Goal: Find specific page/section: Find specific page/section

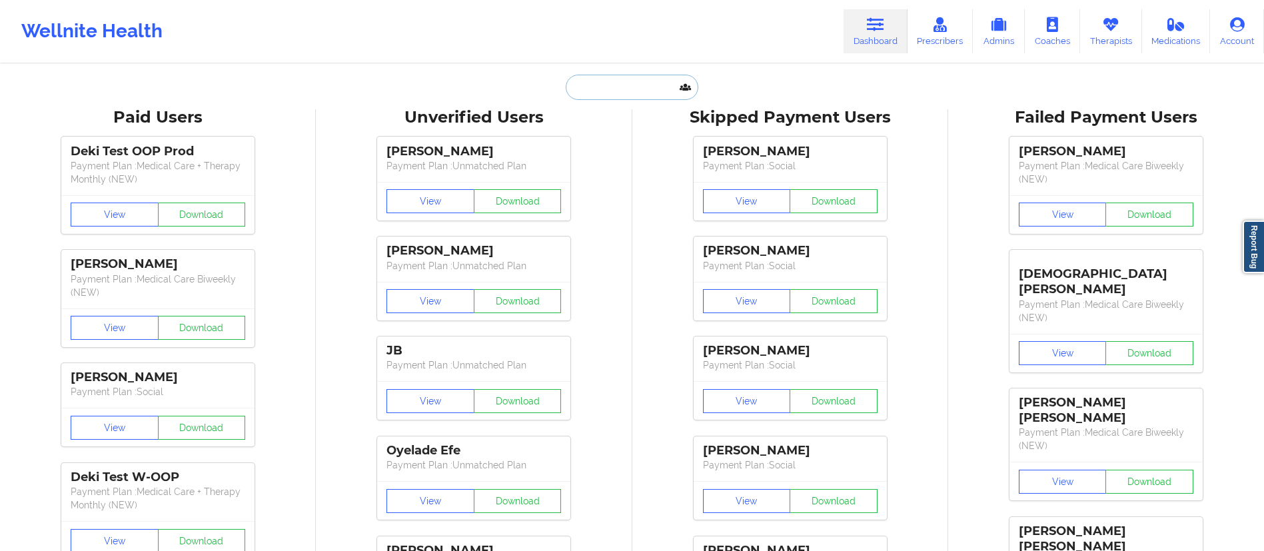
click at [629, 93] on input "text" at bounding box center [632, 87] width 132 height 25
paste input "Angelina Lee McPartland"
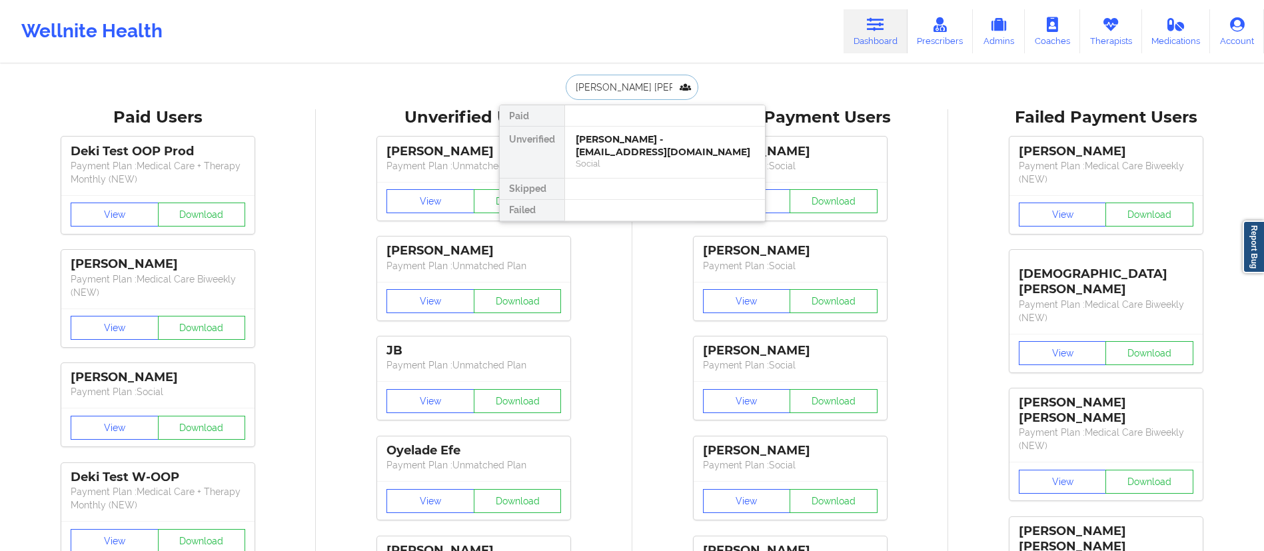
type input "Angelina Lee McPartland"
click at [635, 154] on div "Angelina Lee McPartland - angelina.mcpartland.5@gmail.com" at bounding box center [665, 151] width 179 height 37
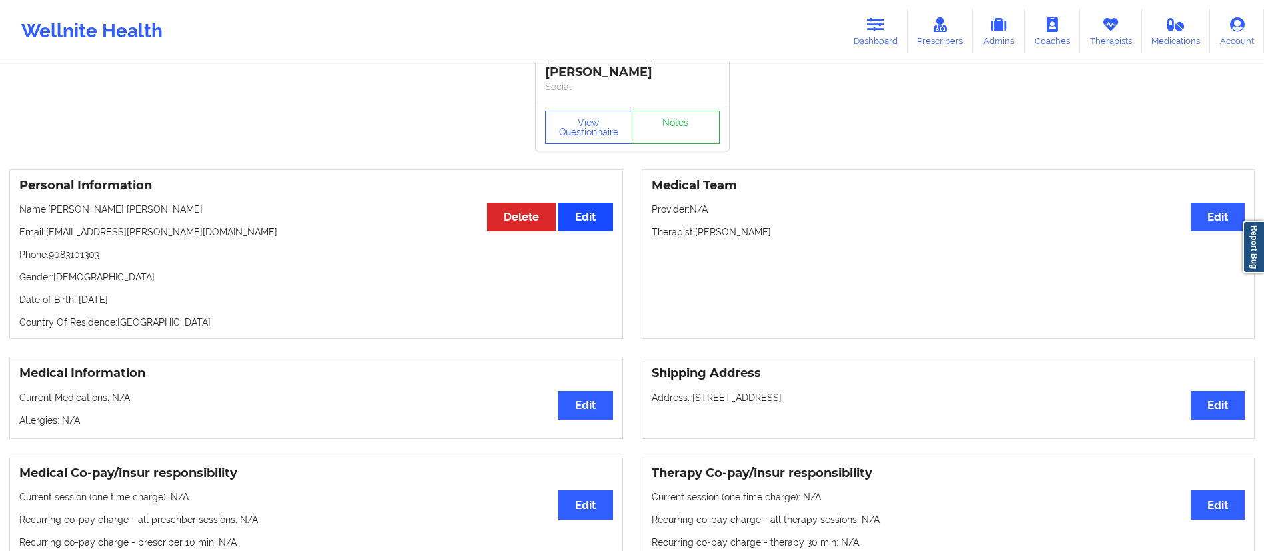
scroll to position [0, 0]
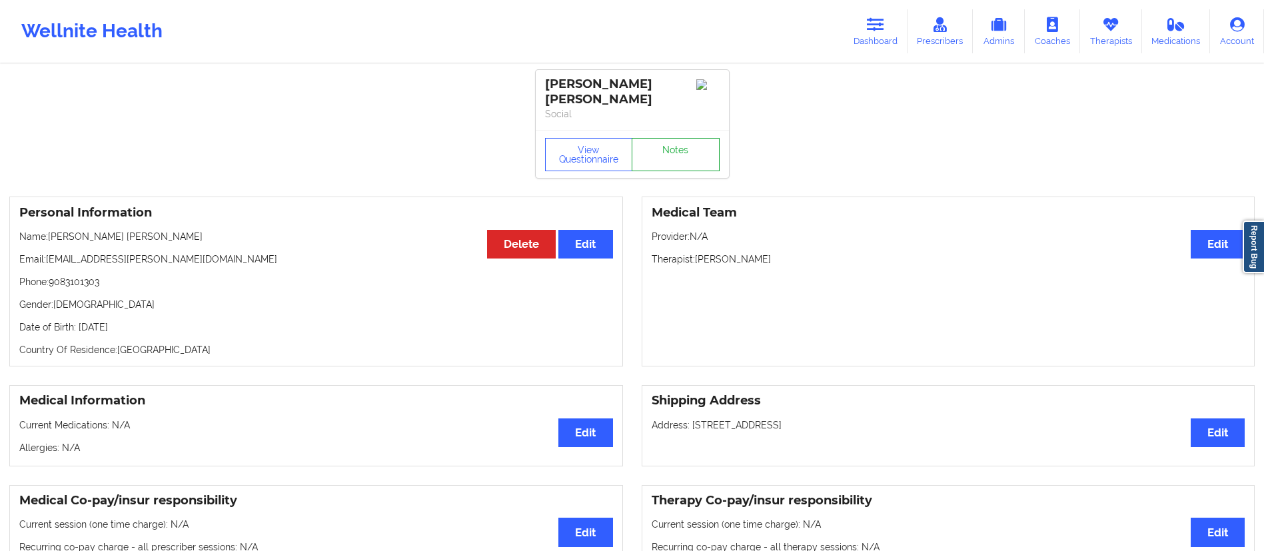
click at [674, 164] on link "Notes" at bounding box center [676, 154] width 88 height 33
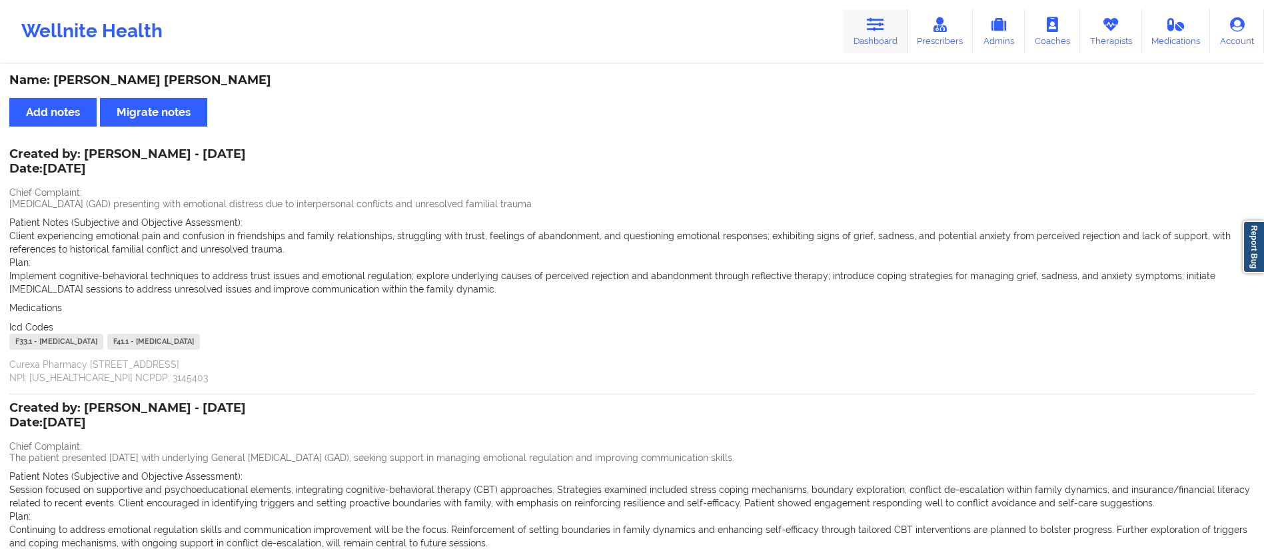
click at [872, 29] on icon at bounding box center [875, 24] width 17 height 15
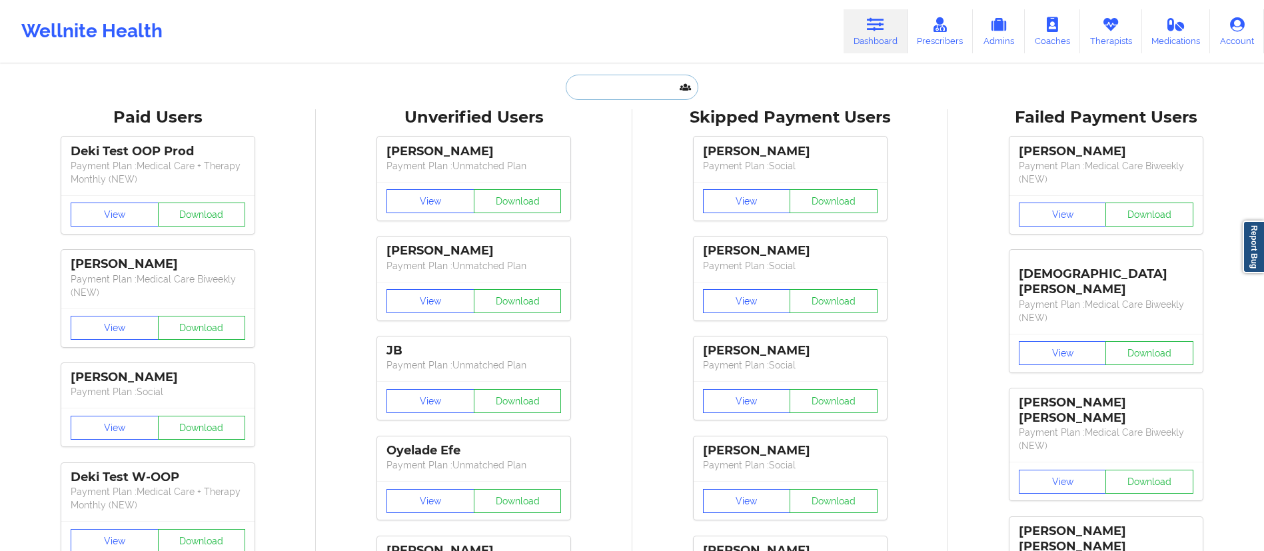
click at [651, 83] on input "text" at bounding box center [632, 87] width 132 height 25
paste input "Andrea Martinez"
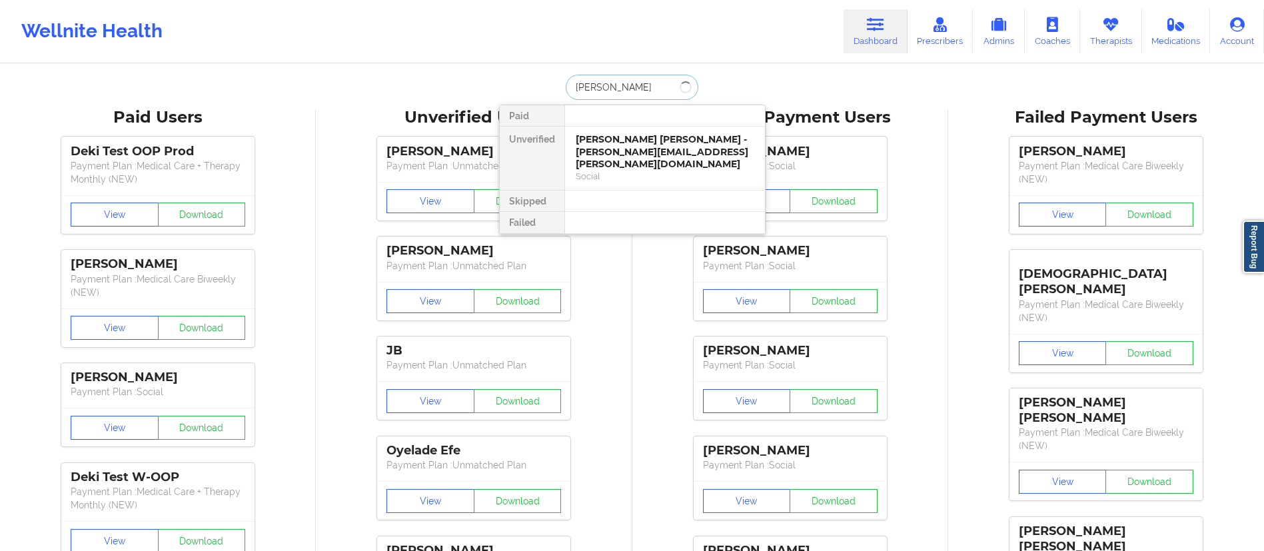
type input "Andrea Martinez"
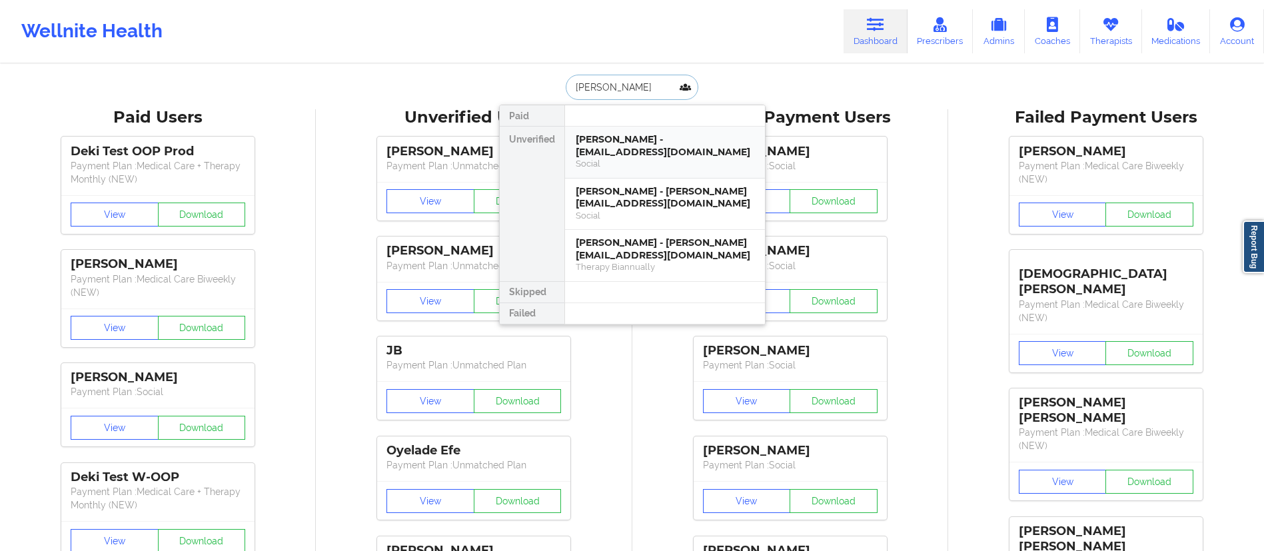
click at [624, 148] on div "Andrea Martinez-Feliu - martinez510andrea@gmail.com" at bounding box center [665, 145] width 179 height 25
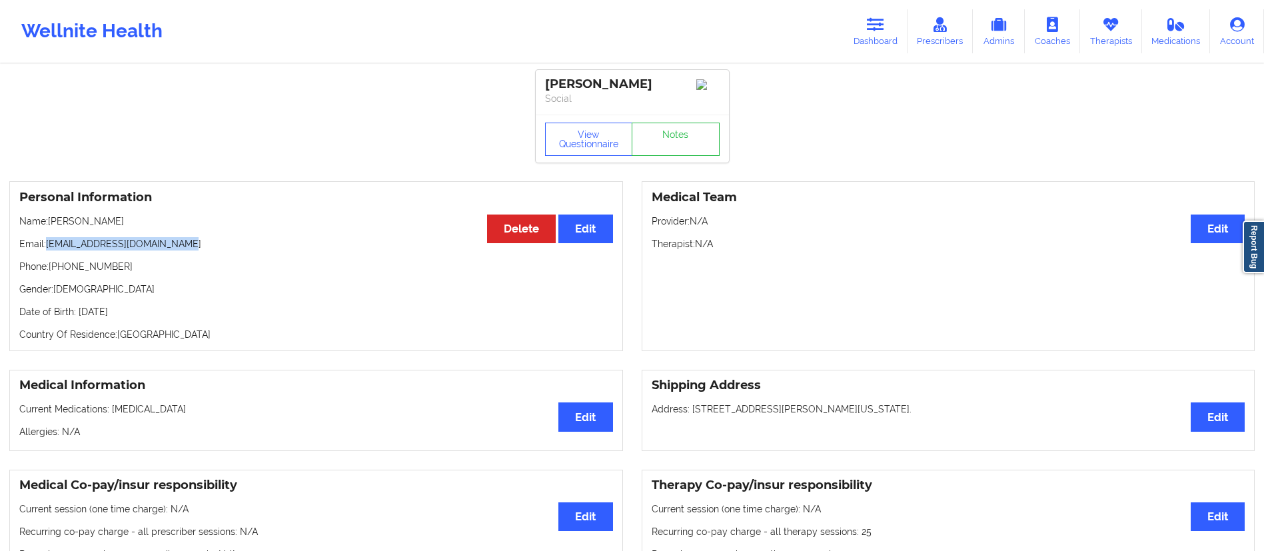
drag, startPoint x: 47, startPoint y: 247, endPoint x: 233, endPoint y: 249, distance: 186.0
click at [233, 249] on p "Email: martinez510andrea@gmail.com" at bounding box center [316, 243] width 594 height 13
copy p "martinez510andrea@gmail.com"
click at [870, 35] on link "Dashboard" at bounding box center [876, 31] width 64 height 44
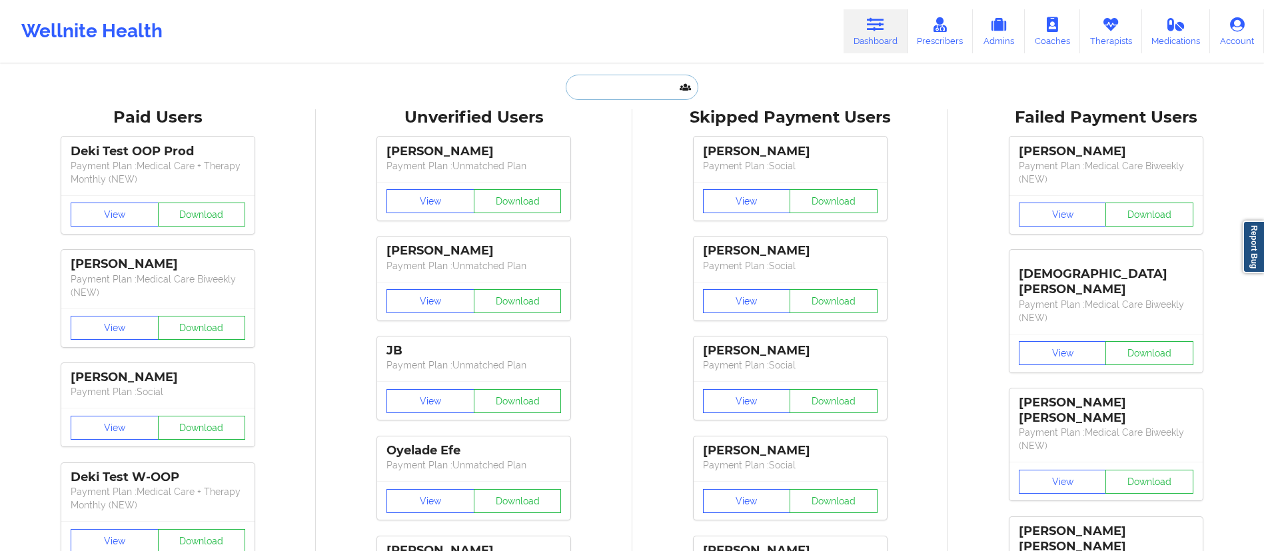
click at [599, 78] on input "text" at bounding box center [632, 87] width 132 height 25
type input "N"
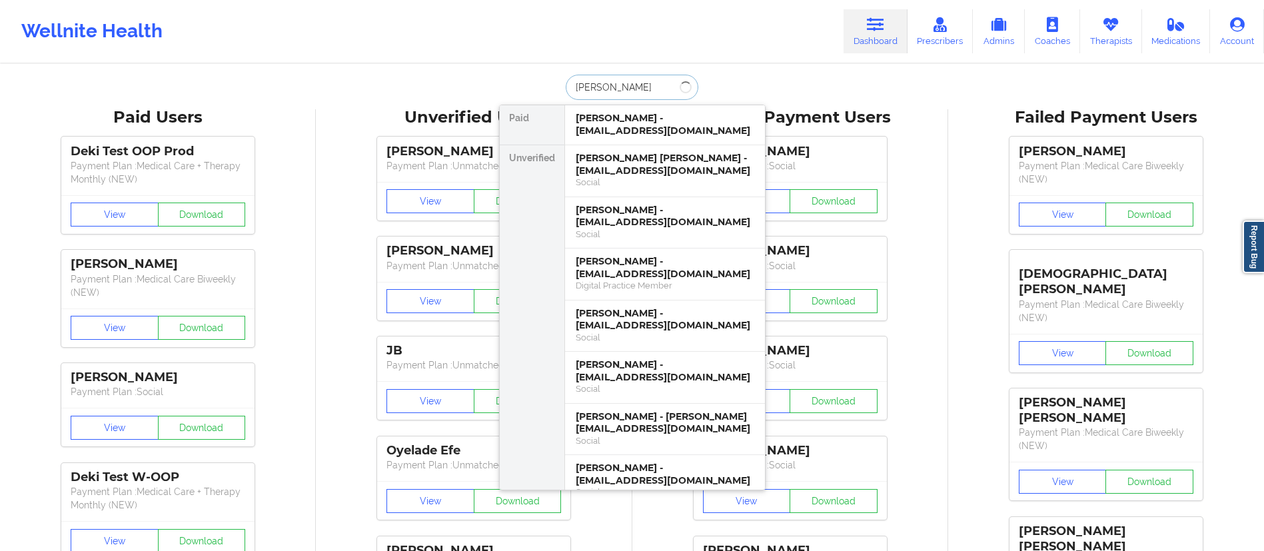
type input "Andrea Ramire"
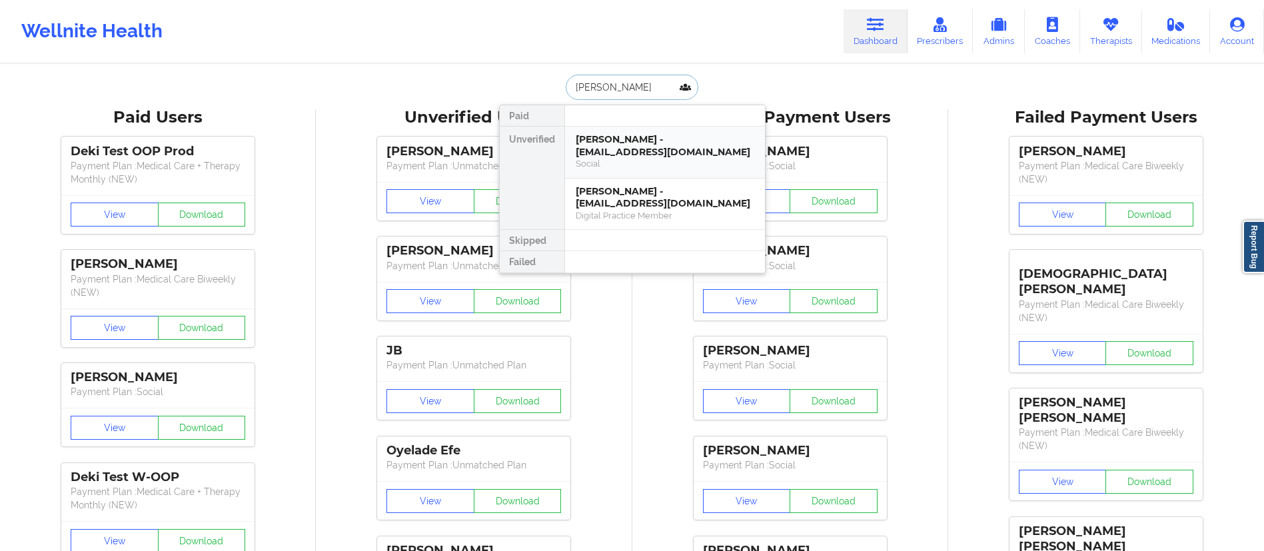
click at [638, 147] on div "[PERSON_NAME] - [EMAIL_ADDRESS][DOMAIN_NAME]" at bounding box center [665, 145] width 179 height 25
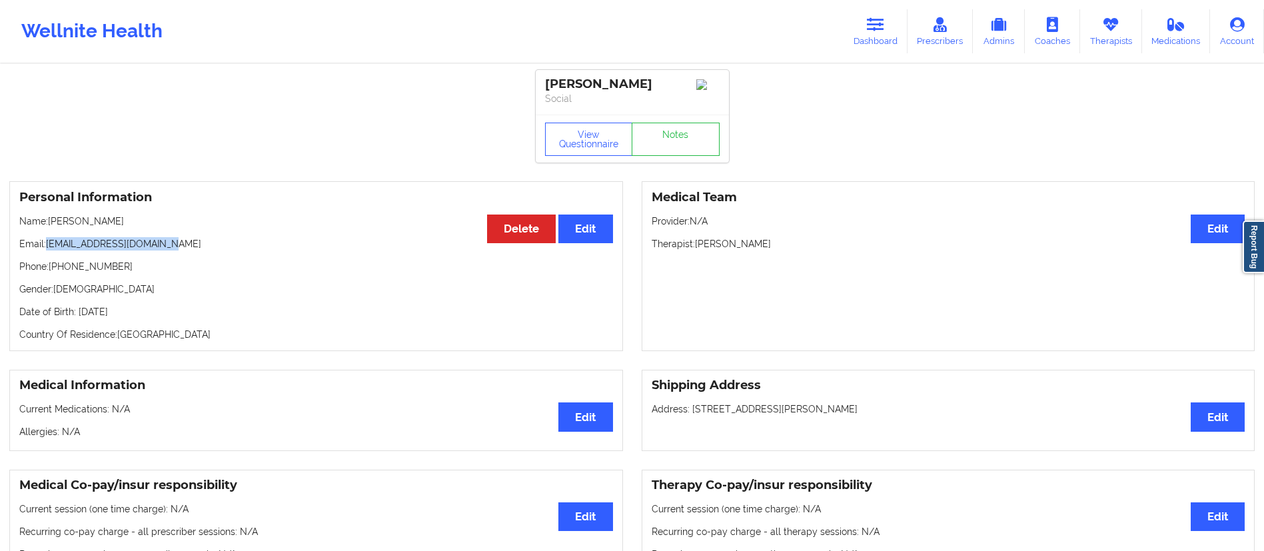
drag, startPoint x: 45, startPoint y: 245, endPoint x: 201, endPoint y: 244, distance: 156.0
click at [201, 244] on p "Email: dreaisabel2003@gmail.com" at bounding box center [316, 243] width 594 height 13
drag, startPoint x: 161, startPoint y: 269, endPoint x: 111, endPoint y: 255, distance: 52.1
click at [159, 269] on p "Phone: +19173748259" at bounding box center [316, 266] width 594 height 13
drag, startPoint x: 47, startPoint y: 248, endPoint x: 212, endPoint y: 252, distance: 165.3
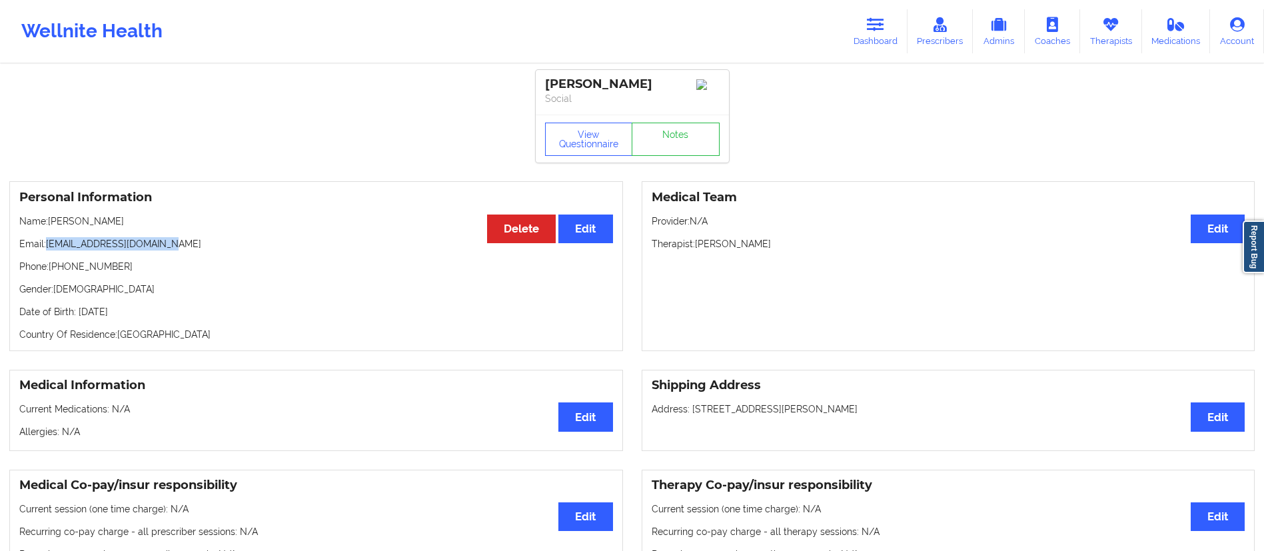
click at [202, 249] on p "Email: dreaisabel2003@gmail.com" at bounding box center [316, 243] width 594 height 13
copy p "[EMAIL_ADDRESS][DOMAIN_NAME]"
click at [43, 224] on p "Name: ANDREA RAMIREZ" at bounding box center [316, 221] width 594 height 13
drag, startPoint x: 49, startPoint y: 225, endPoint x: 147, endPoint y: 227, distance: 98.0
click at [146, 225] on p "Name: ANDREA RAMIREZ" at bounding box center [316, 221] width 594 height 13
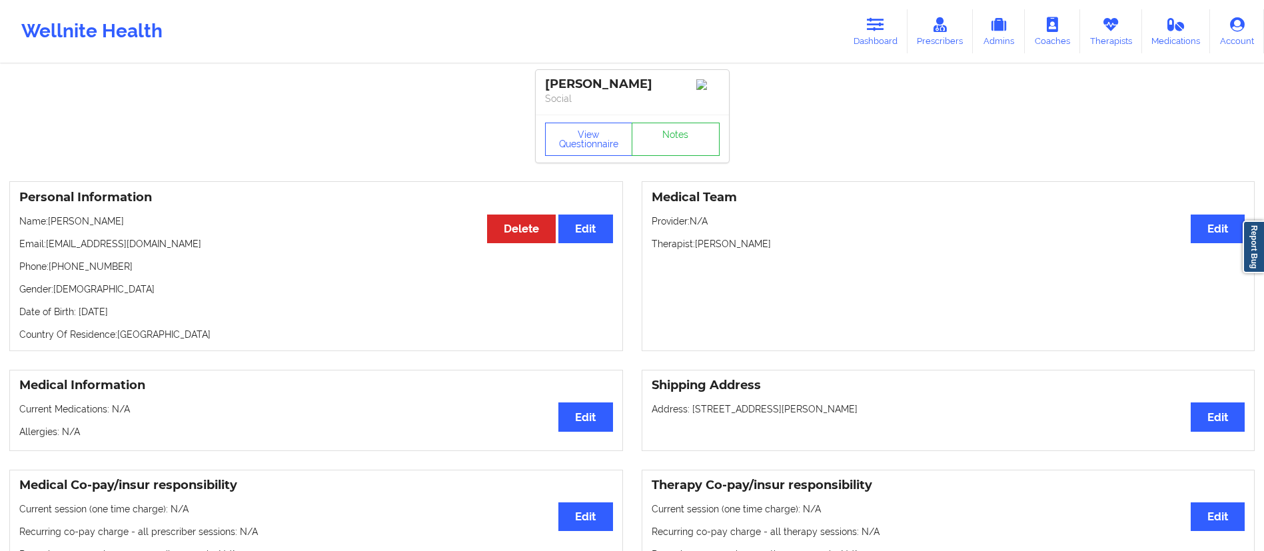
copy p "[PERSON_NAME]"
click at [661, 154] on link "Notes" at bounding box center [676, 139] width 88 height 33
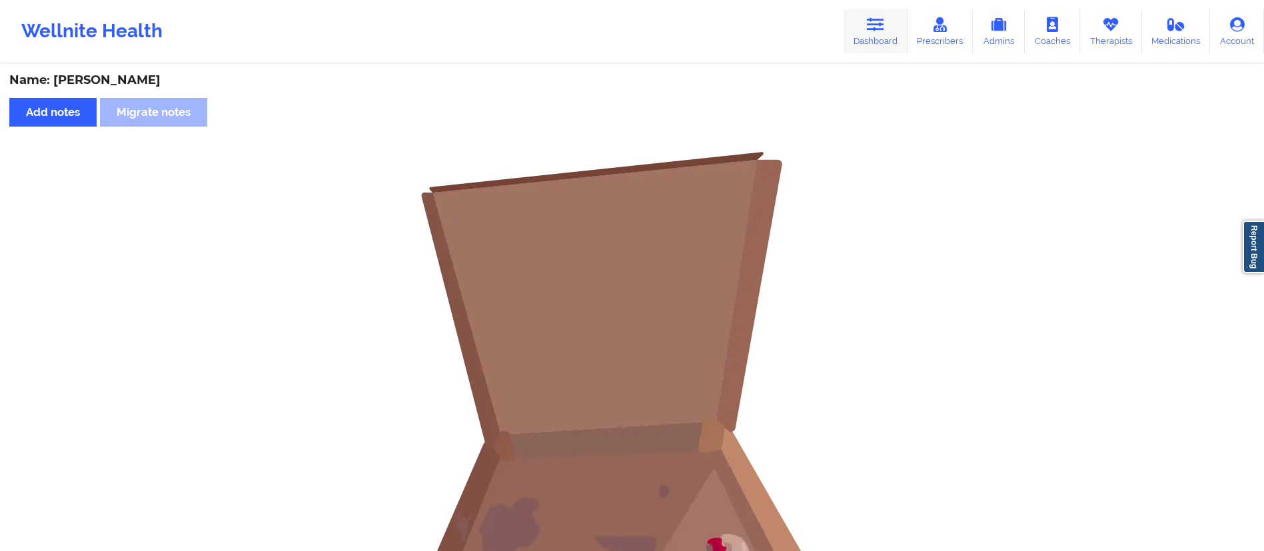
click at [878, 37] on link "Dashboard" at bounding box center [876, 31] width 64 height 44
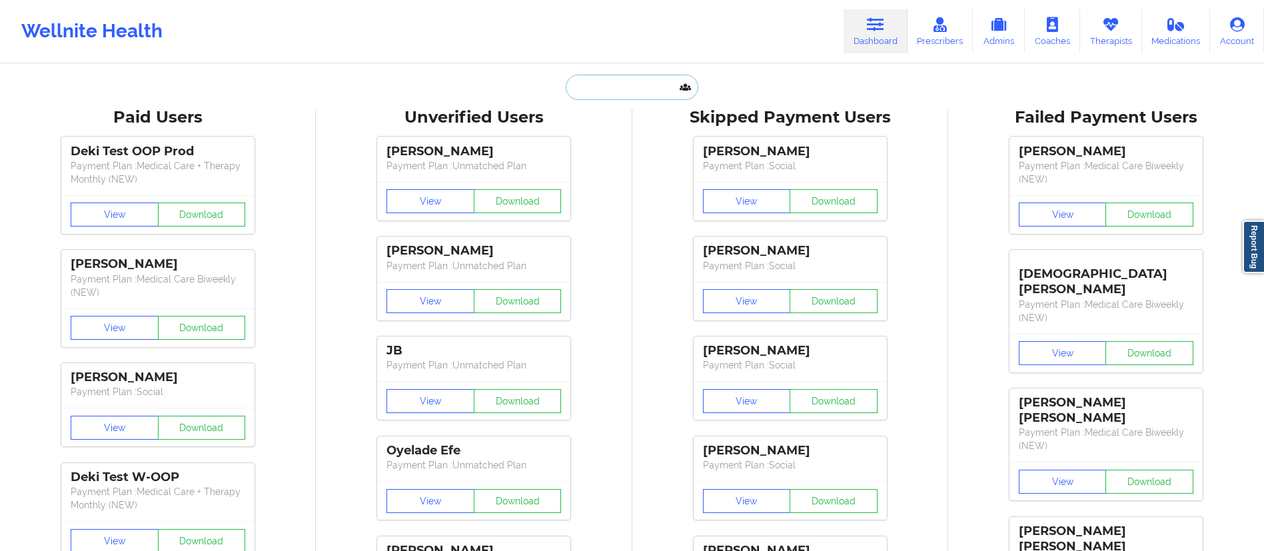
click at [591, 85] on input "text" at bounding box center [632, 87] width 132 height 25
paste input "[PERSON_NAME]"
type input "[PERSON_NAME]"
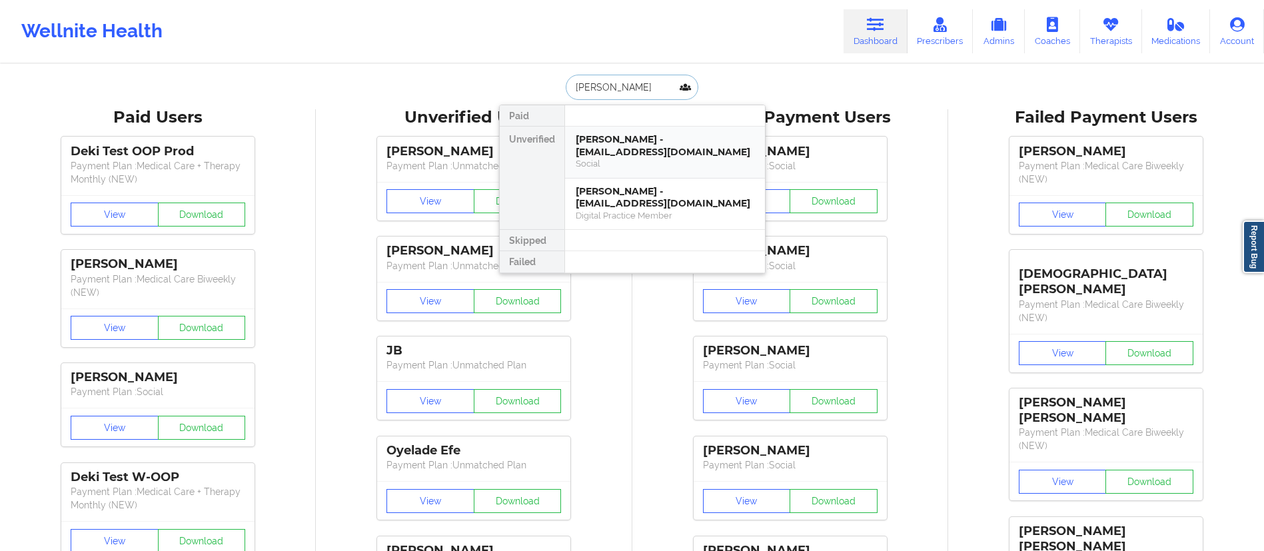
click at [629, 149] on div "[PERSON_NAME] - [EMAIL_ADDRESS][DOMAIN_NAME]" at bounding box center [665, 145] width 179 height 25
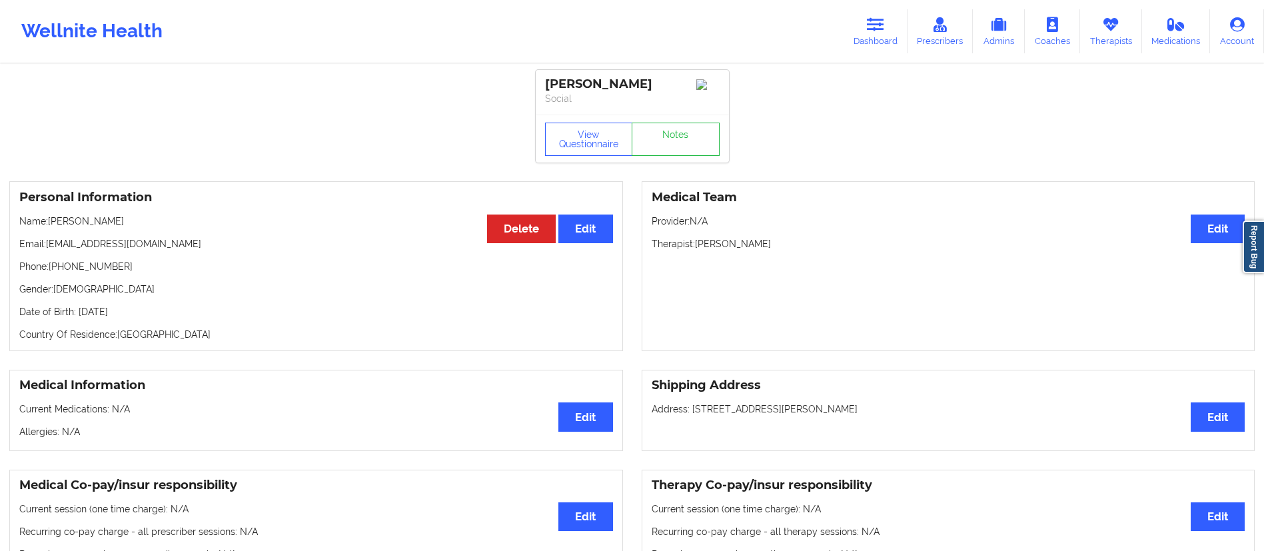
drag, startPoint x: 545, startPoint y: 83, endPoint x: 683, endPoint y: 104, distance: 139.5
click at [687, 97] on div "ANDREA RAMIREZ Social" at bounding box center [632, 92] width 193 height 45
drag, startPoint x: 482, startPoint y: 164, endPoint x: 475, endPoint y: 151, distance: 14.3
drag, startPoint x: 543, startPoint y: 79, endPoint x: 668, endPoint y: 85, distance: 125.5
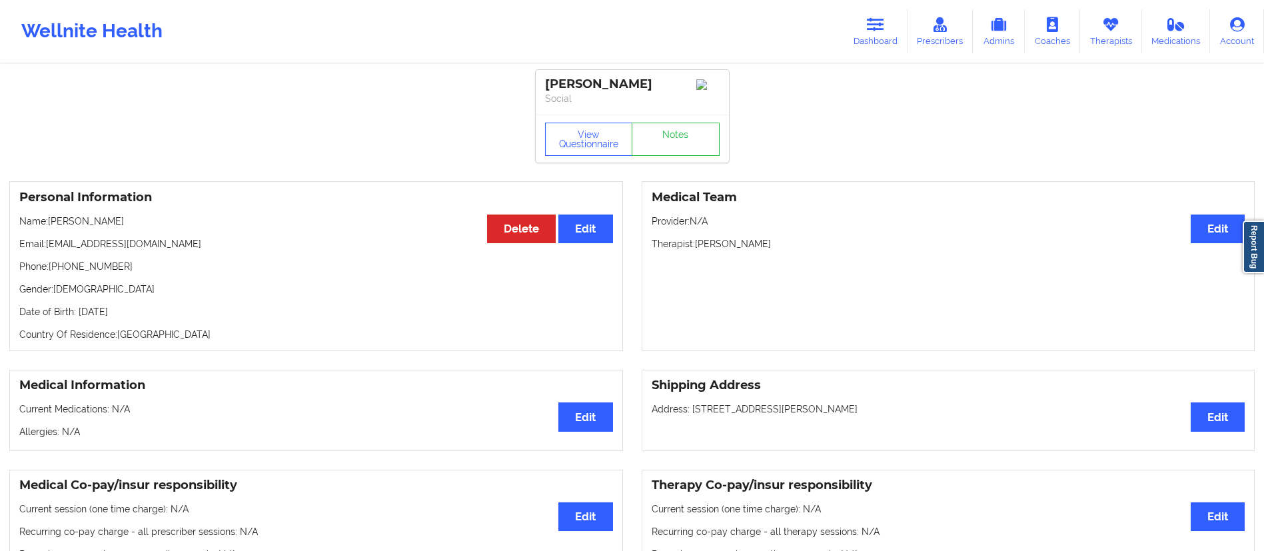
click at [668, 85] on div "ANDREA RAMIREZ Social" at bounding box center [632, 92] width 193 height 45
copy div "[PERSON_NAME]"
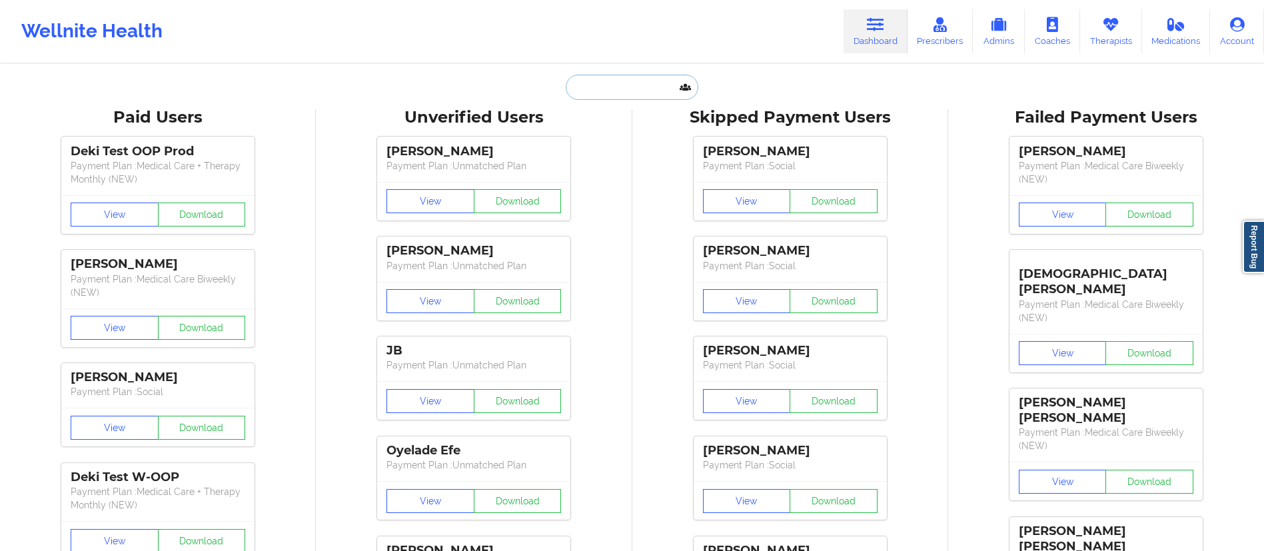
click at [640, 85] on input "text" at bounding box center [632, 87] width 132 height 25
paste input "Andrea Martinez"
type input "Andrea Martinez"
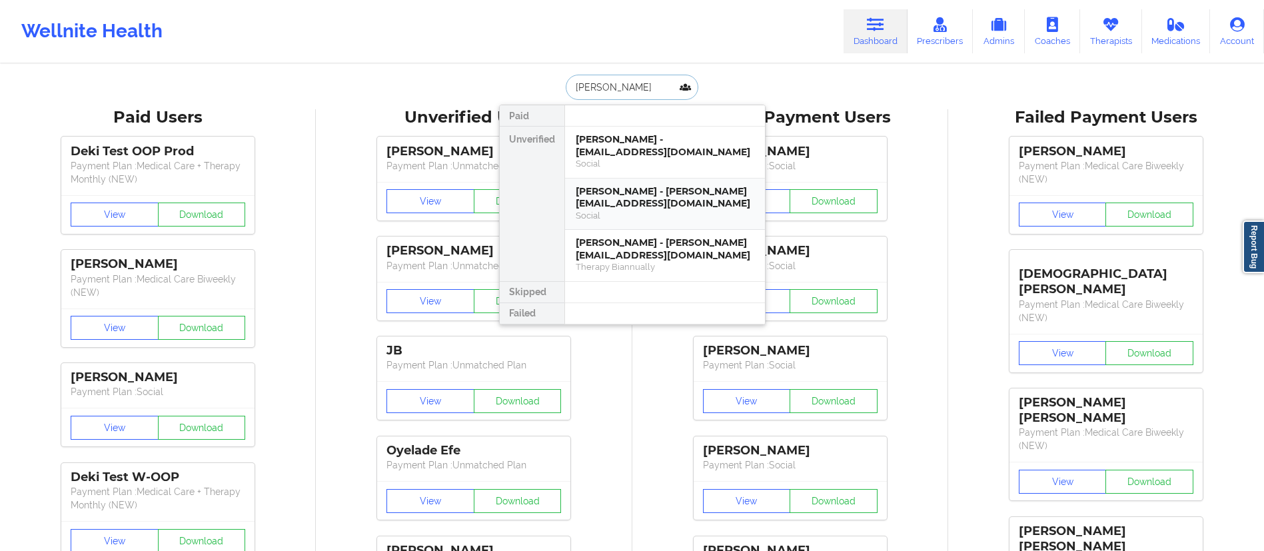
click at [672, 203] on div "Andrea Martinez - andrea.pantoja1@icloud.com" at bounding box center [665, 197] width 179 height 25
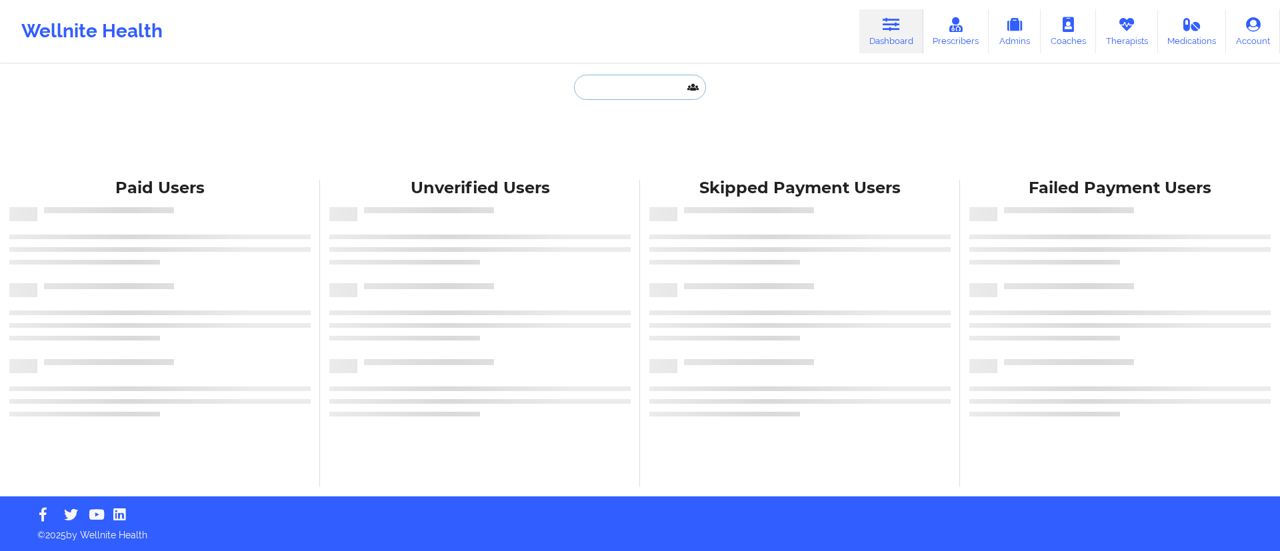
click at [607, 93] on input "text" at bounding box center [640, 87] width 132 height 25
paste input "[PERSON_NAME]"
type input "[PERSON_NAME]"
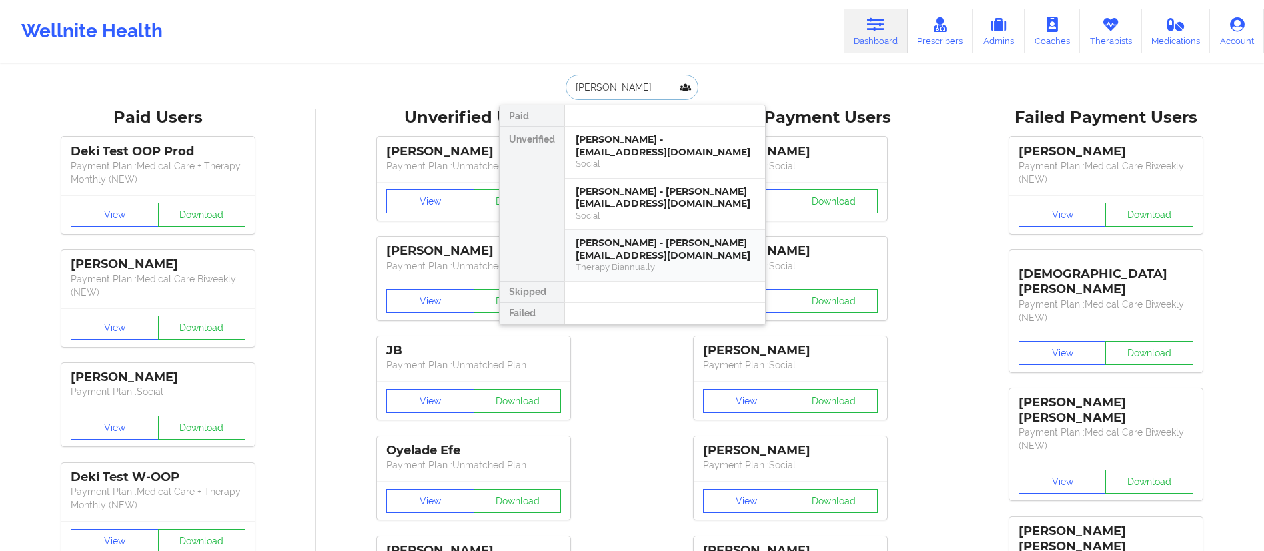
click at [619, 255] on div "[PERSON_NAME] - [PERSON_NAME][EMAIL_ADDRESS][DOMAIN_NAME]" at bounding box center [665, 249] width 179 height 25
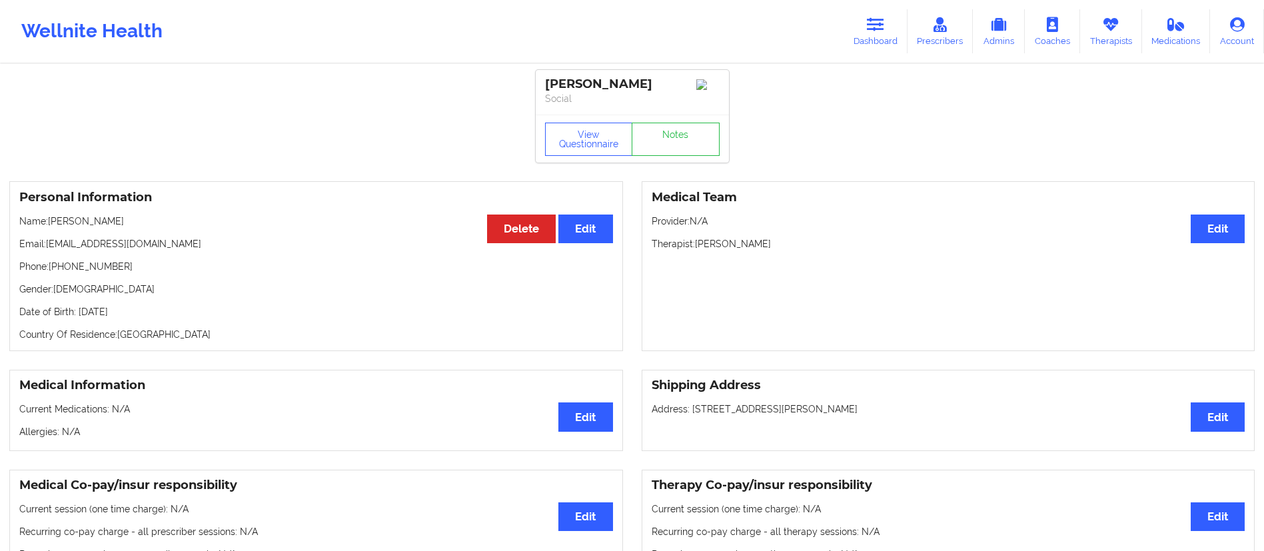
click at [856, 28] on link "Dashboard" at bounding box center [876, 31] width 64 height 44
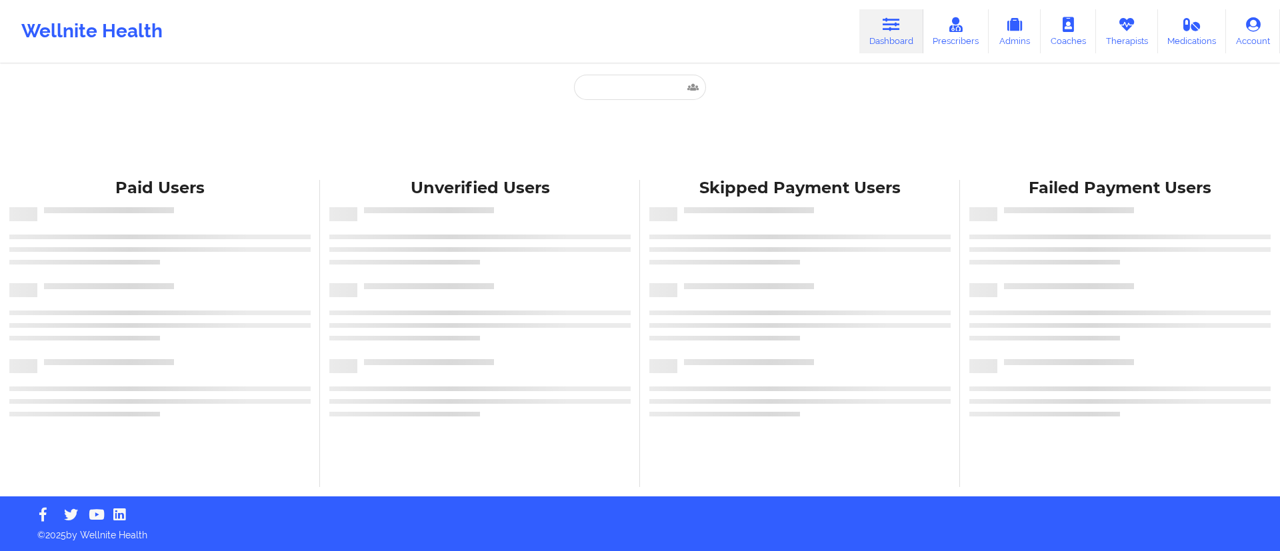
click at [617, 73] on div "Paid Unverified Skipped Failed Paid Users Unverified Users Skipped Payment User…" at bounding box center [640, 248] width 1280 height 497
drag, startPoint x: 615, startPoint y: 80, endPoint x: 616, endPoint y: 88, distance: 8.1
click at [616, 88] on input "text" at bounding box center [640, 87] width 132 height 25
paste input "[PERSON_NAME]"
type input "[PERSON_NAME]"
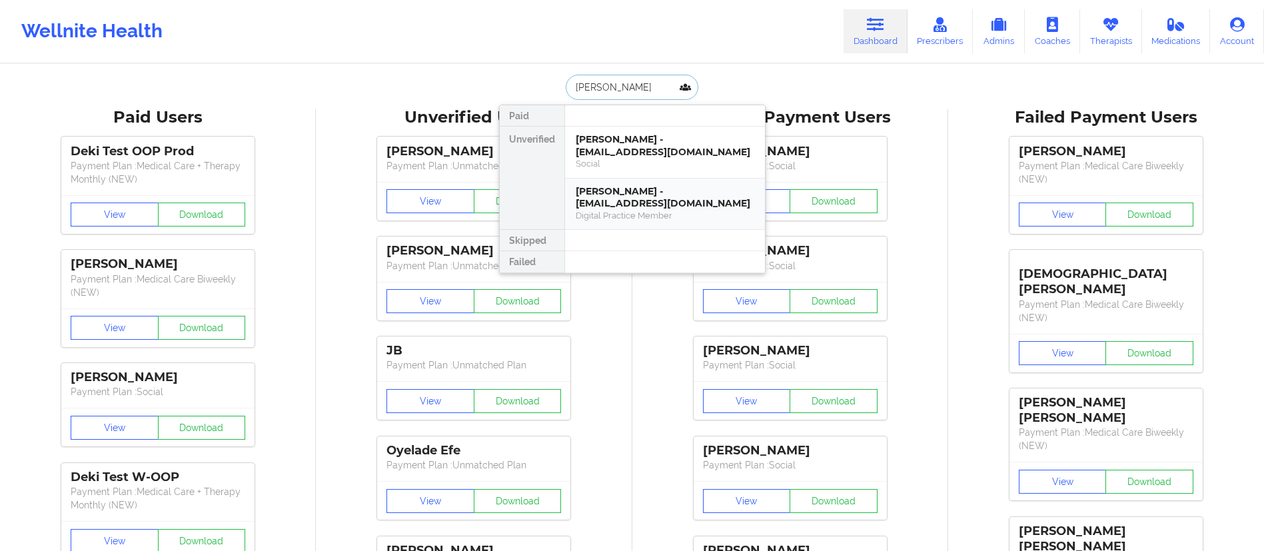
click at [635, 206] on div "[PERSON_NAME] - [EMAIL_ADDRESS][DOMAIN_NAME]" at bounding box center [665, 197] width 179 height 25
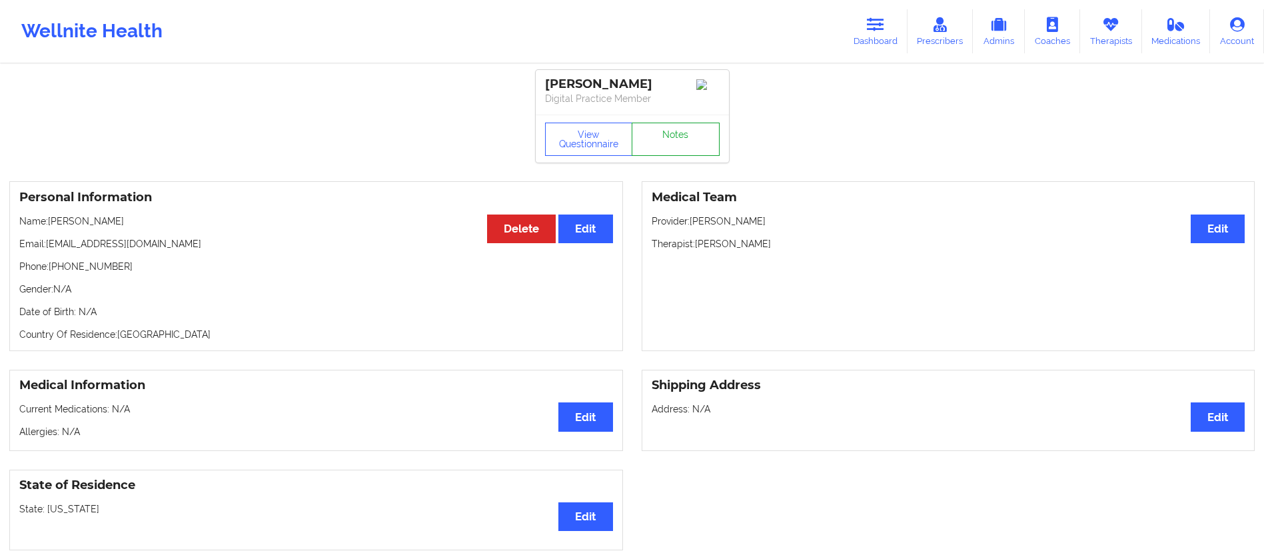
click at [675, 145] on link "Notes" at bounding box center [676, 139] width 88 height 33
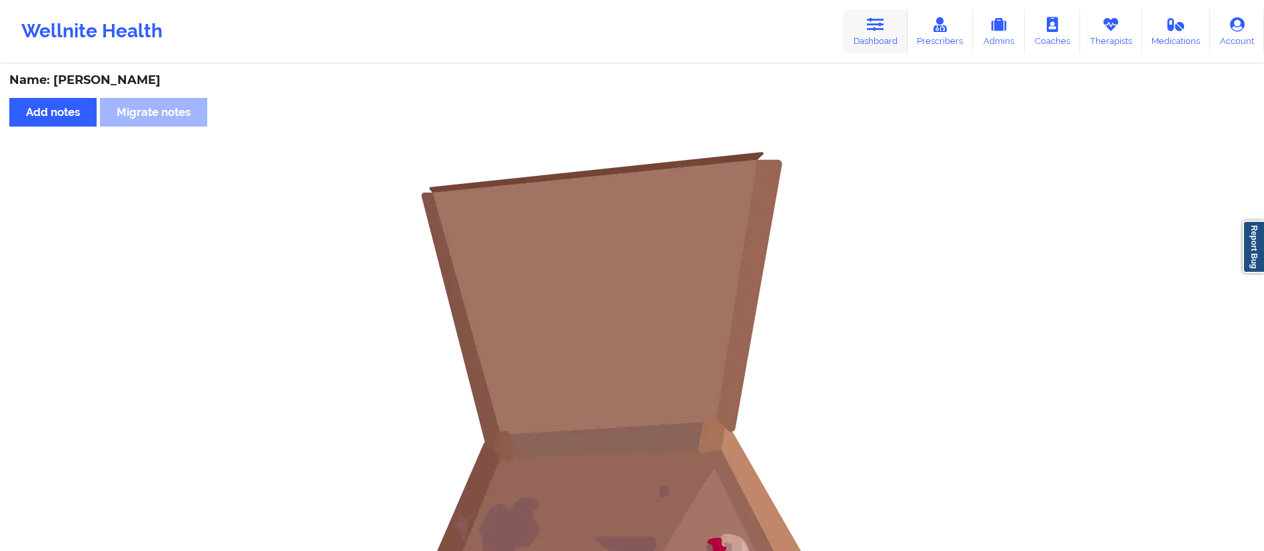
click at [876, 40] on link "Dashboard" at bounding box center [876, 31] width 64 height 44
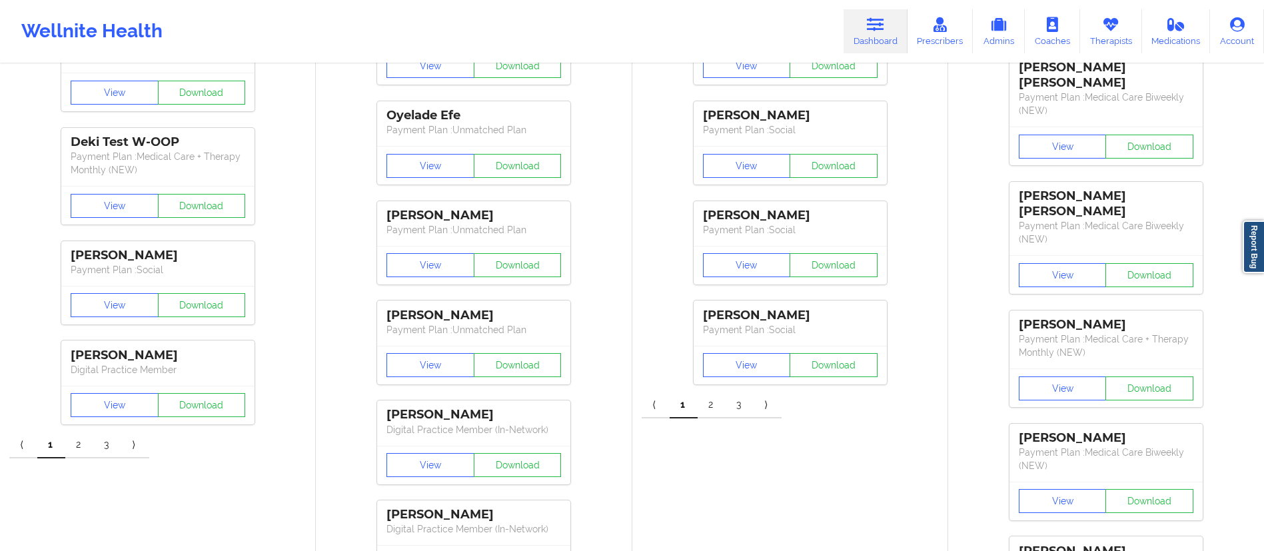
scroll to position [195, 0]
